Goal: Task Accomplishment & Management: Manage account settings

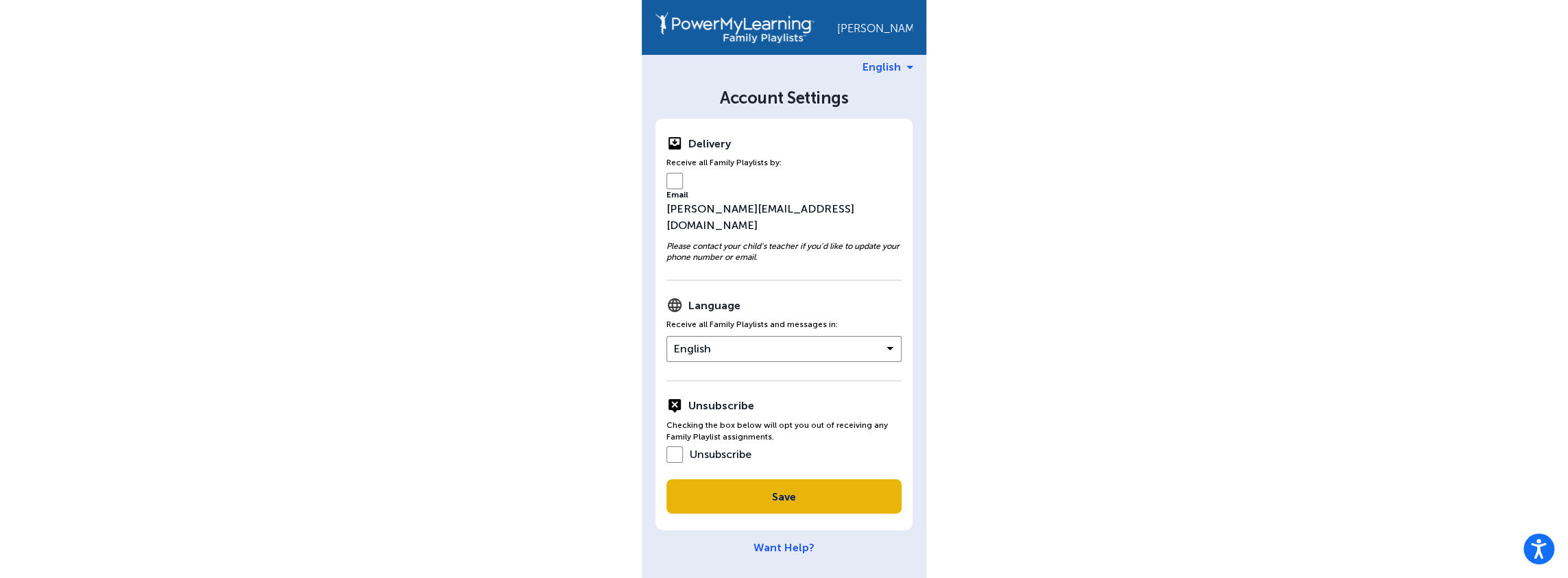
click at [679, 448] on label "Unsubscribe" at bounding box center [709, 454] width 85 height 13
click at [866, 195] on div "Email [PERSON_NAME][EMAIL_ADDRESS][DOMAIN_NAME]" at bounding box center [784, 203] width 235 height 61
click at [819, 201] on div "Email [PERSON_NAME][EMAIL_ADDRESS][DOMAIN_NAME]" at bounding box center [784, 203] width 235 height 61
click at [751, 204] on div "Delivery Receive all Family Playlists by: Email [PERSON_NAME][EMAIL_ADDRESS][DO…" at bounding box center [784, 324] width 257 height 411
click at [662, 175] on div "Delivery Receive all Family Playlists by: Email [PERSON_NAME][EMAIL_ADDRESS][DO…" at bounding box center [784, 324] width 257 height 411
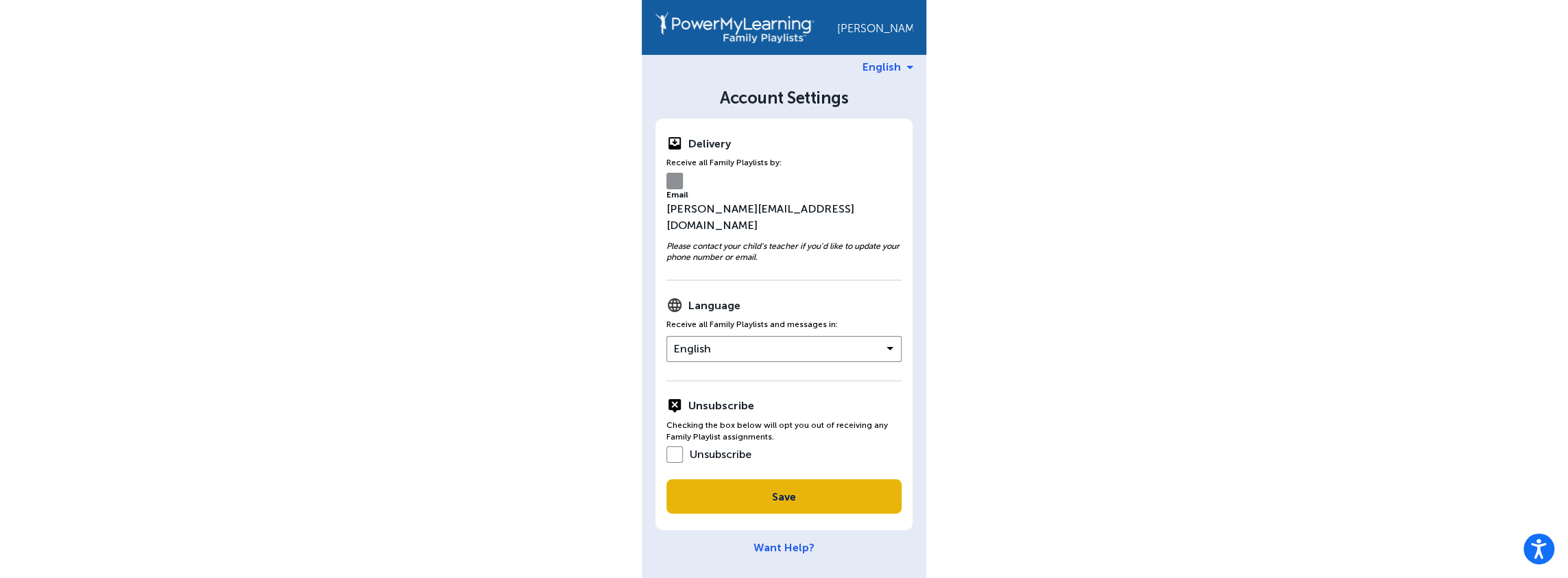
click at [682, 146] on img at bounding box center [675, 143] width 17 height 17
click at [683, 140] on div "Delivery" at bounding box center [784, 143] width 235 height 17
drag, startPoint x: 716, startPoint y: 140, endPoint x: 725, endPoint y: 140, distance: 9.0
click at [724, 140] on strong "Delivery" at bounding box center [709, 144] width 43 height 13
